Goal: Find specific page/section: Find specific page/section

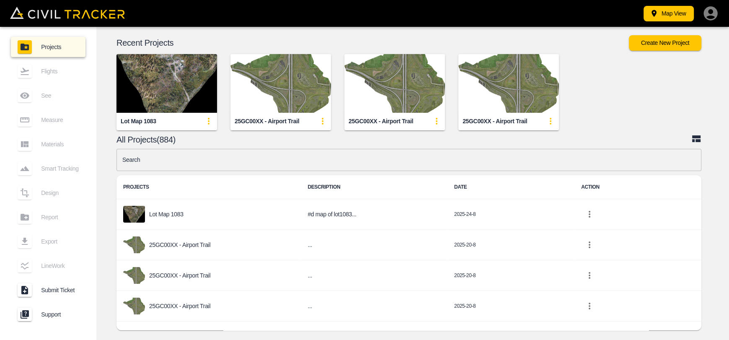
click at [611, 78] on div "Lot Map 1083 25GC00XX - Airport Trail 25GC00XX - Airport Trail 25GC00XX - Airpo…" at bounding box center [406, 86] width 643 height 90
click at [661, 88] on div "Lot Map 1083 25GC00XX - Airport Trail 25GC00XX - Airport Trail 25GC00XX - Airpo…" at bounding box center [406, 86] width 643 height 90
click at [314, 161] on input "text" at bounding box center [409, 160] width 585 height 22
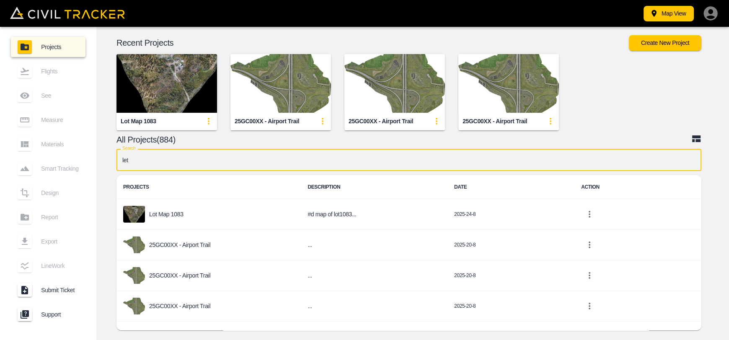
type input "leth"
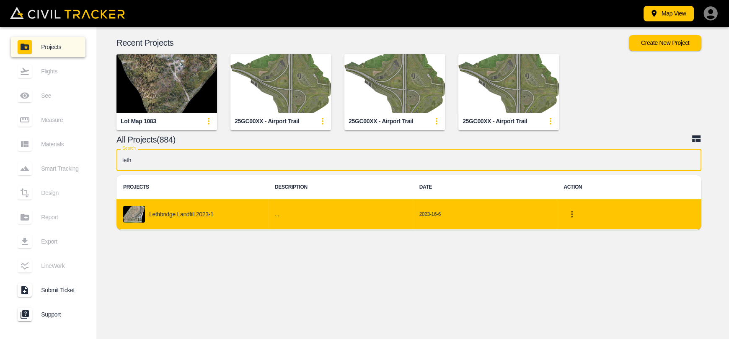
click at [182, 215] on p "Lethbridge Landfill 2023-1" at bounding box center [181, 214] width 64 height 7
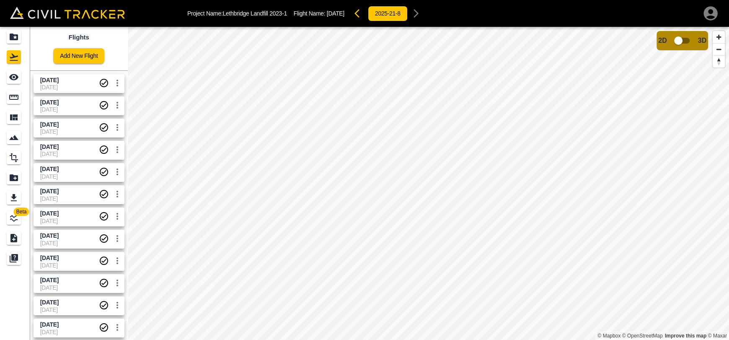
click at [63, 85] on span "[DATE]" at bounding box center [69, 87] width 59 height 7
click at [15, 94] on icon "Measure" at bounding box center [14, 97] width 10 height 10
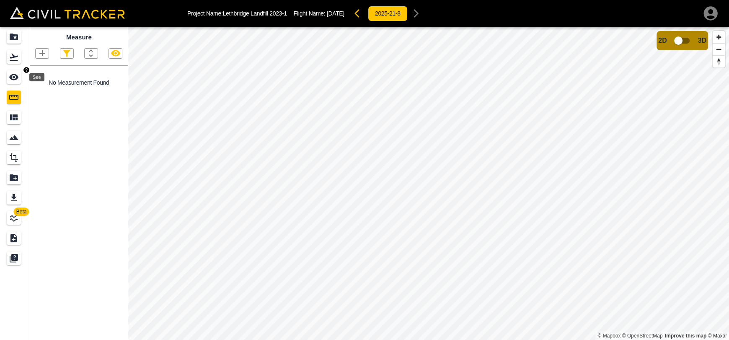
click at [17, 78] on icon "See" at bounding box center [13, 77] width 9 height 6
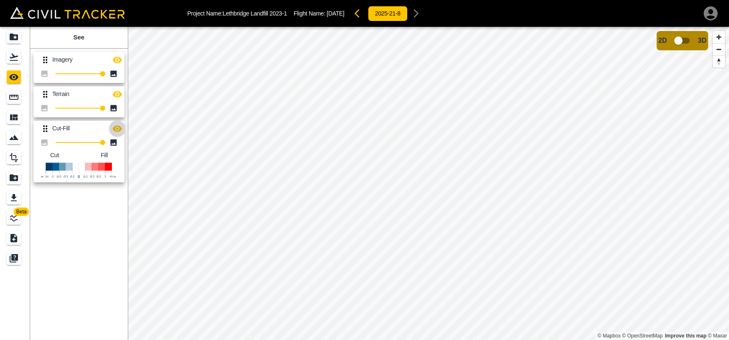
click at [118, 126] on icon "button" at bounding box center [117, 128] width 9 height 6
click at [112, 98] on icon "button" at bounding box center [117, 94] width 10 height 10
click at [116, 59] on icon "button" at bounding box center [117, 60] width 9 height 6
click at [12, 41] on icon "Projects" at bounding box center [14, 37] width 10 height 10
